Goal: Check status

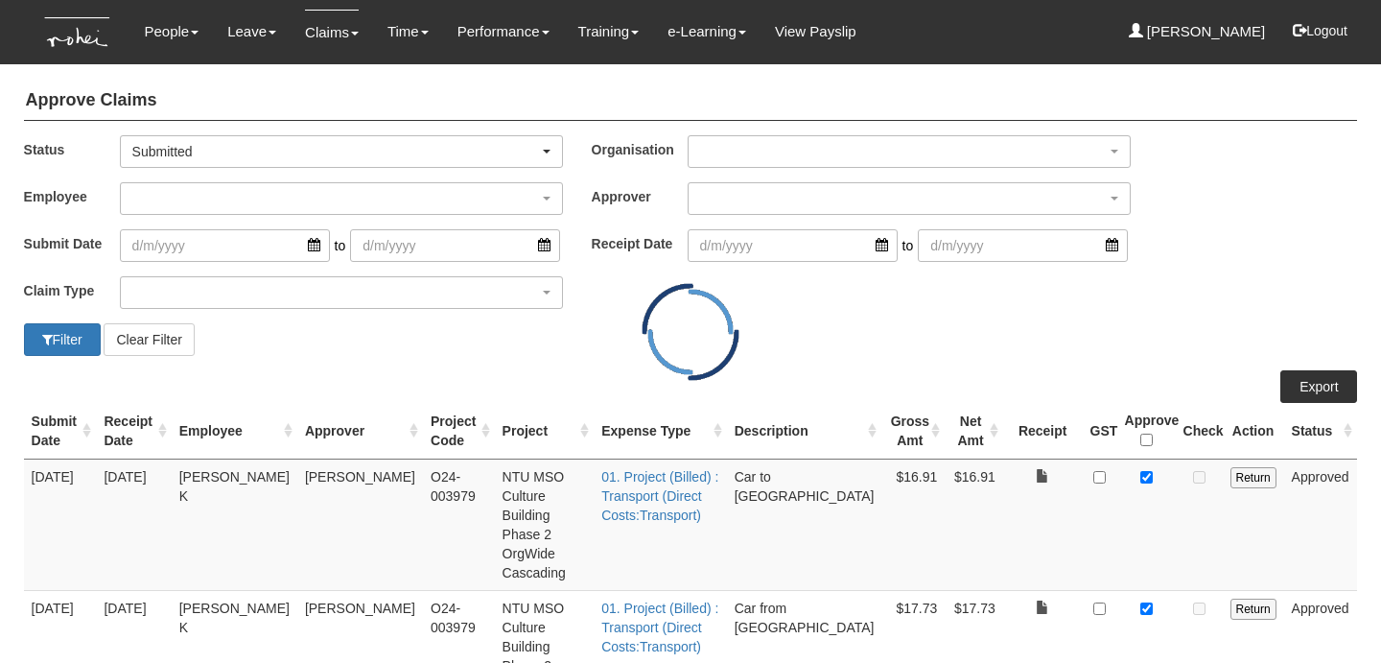
select select "50"
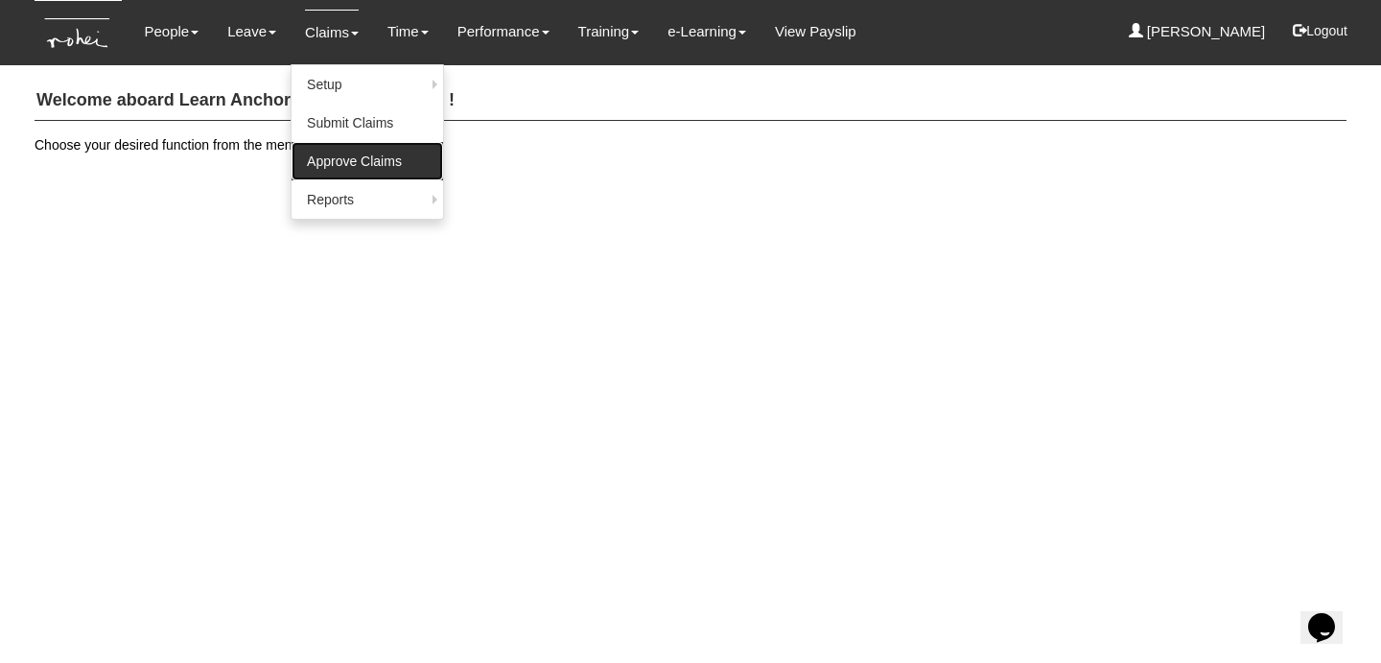
click at [342, 151] on link "Approve Claims" at bounding box center [368, 161] width 152 height 38
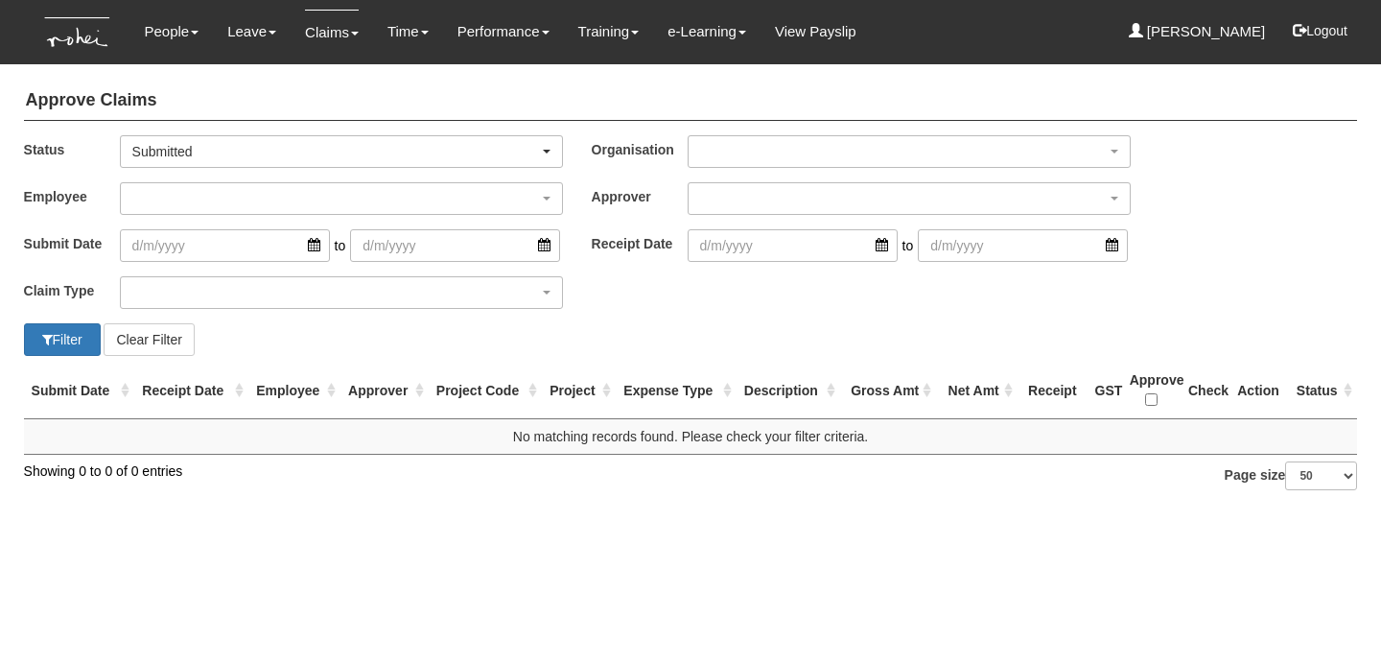
select select "50"
